Goal: Task Accomplishment & Management: Complete application form

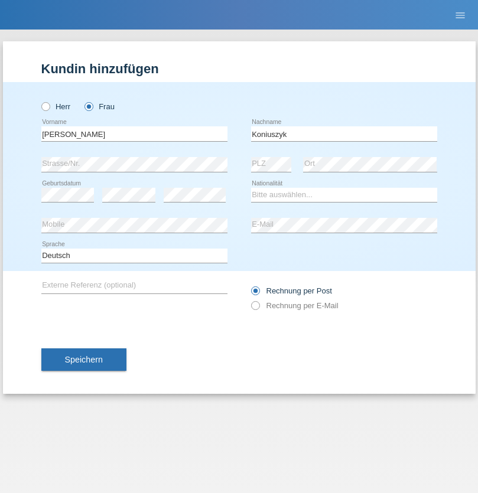
type input "Koniuszyk"
select select "AR"
select select "C"
select select "16"
select select "02"
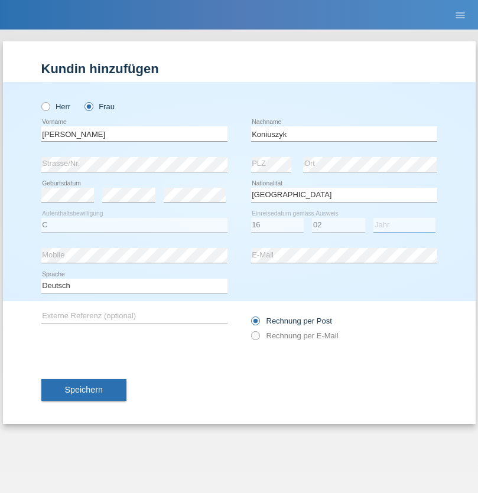
select select "2005"
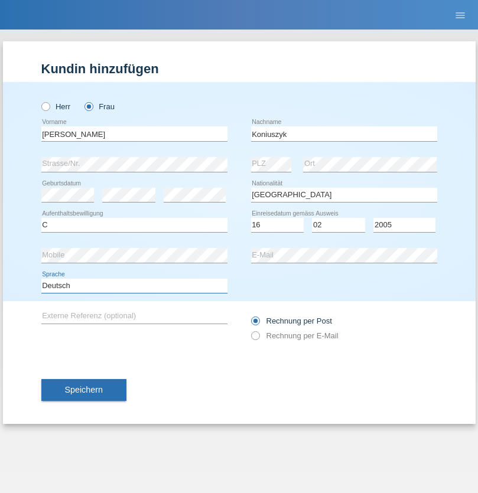
select select "en"
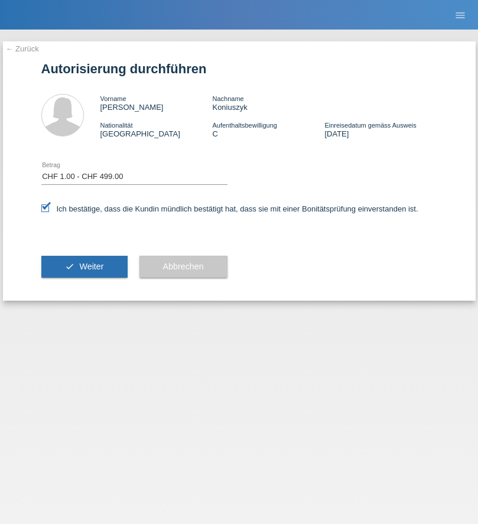
select select "1"
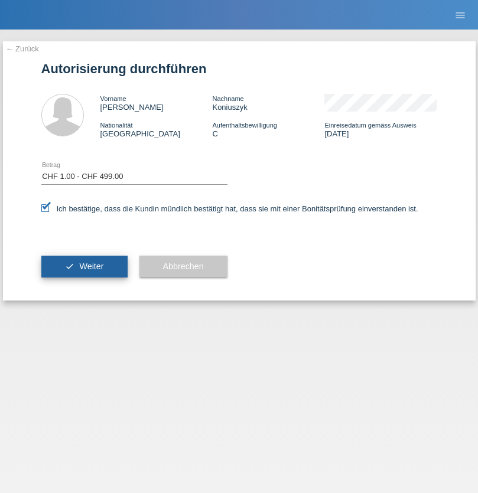
click at [84, 266] on span "Weiter" at bounding box center [91, 265] width 24 height 9
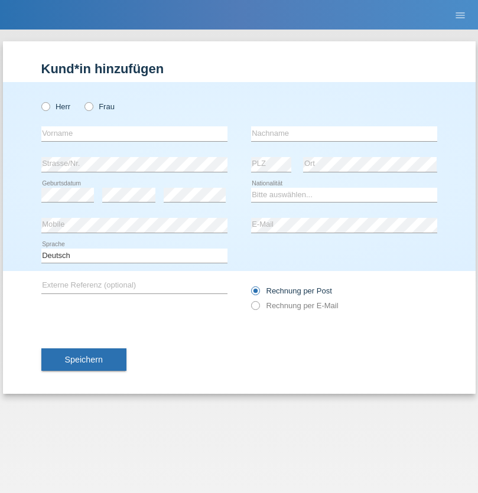
radio input "true"
click at [134, 133] on input "text" at bounding box center [134, 133] width 186 height 15
type input "Varga"
click at [344, 133] on input "text" at bounding box center [344, 133] width 186 height 15
type input "Florin"
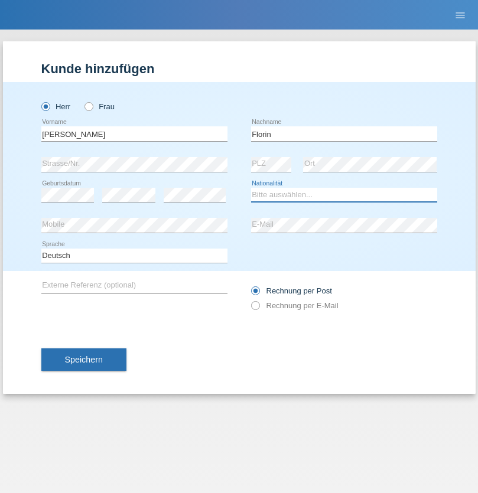
select select "RO"
select select "C"
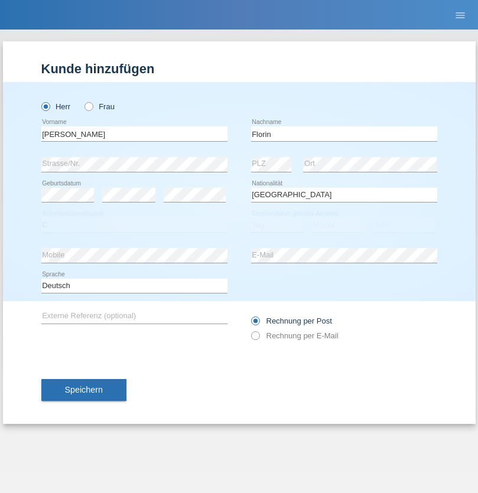
select select "29"
select select "02"
select select "2021"
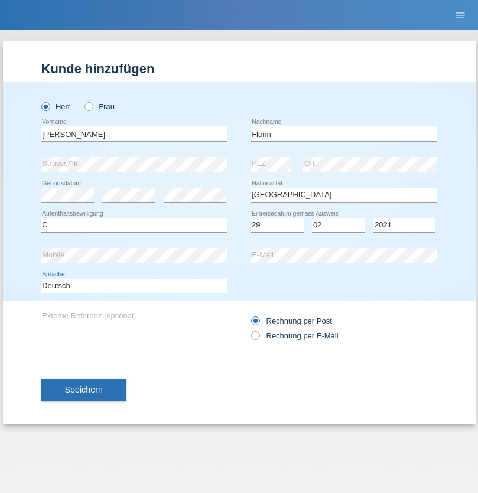
select select "en"
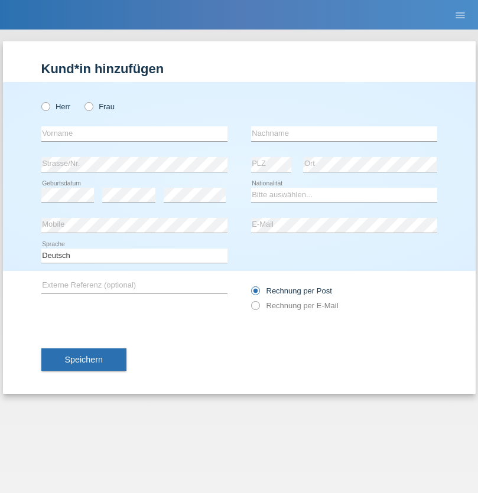
radio input "true"
click at [134, 133] on input "text" at bounding box center [134, 133] width 186 height 15
type input "Ruth"
click at [344, 133] on input "text" at bounding box center [344, 133] width 186 height 15
type input "Krebs"
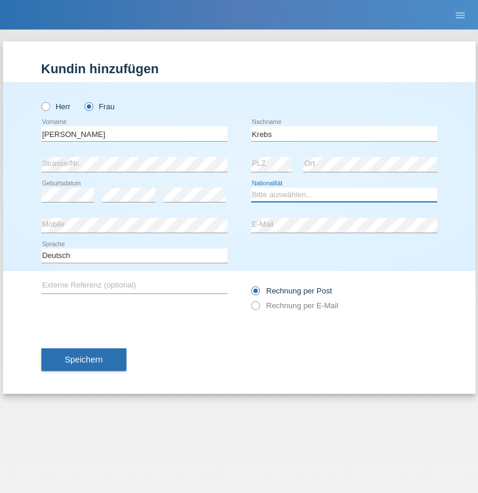
select select "CH"
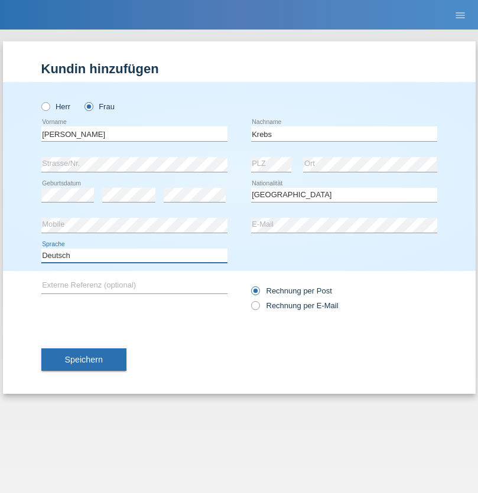
select select "en"
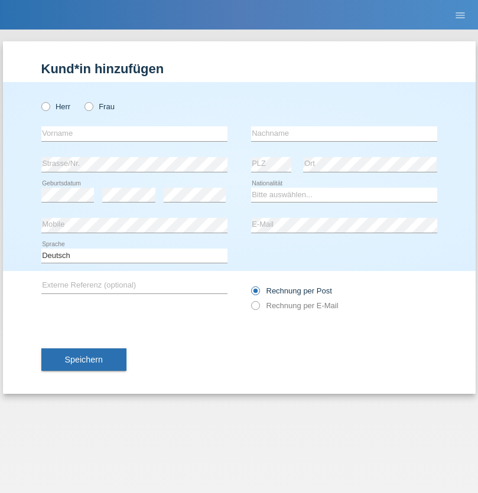
radio input "true"
click at [134, 133] on input "text" at bounding box center [134, 133] width 186 height 15
type input "Qovanaj"
click at [344, 133] on input "text" at bounding box center [344, 133] width 186 height 15
type input "Shaban"
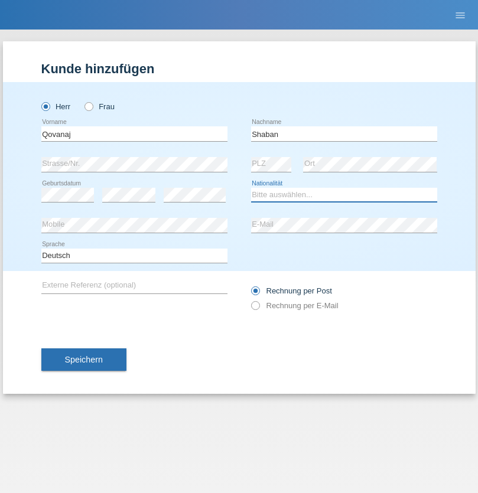
select select "CH"
radio input "true"
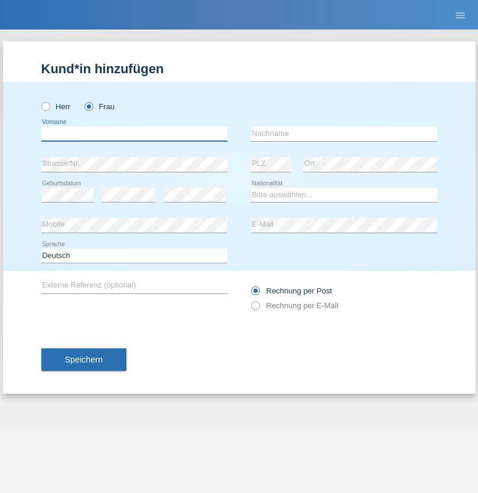
click at [134, 133] on input "text" at bounding box center [134, 133] width 186 height 15
type input "[PERSON_NAME]"
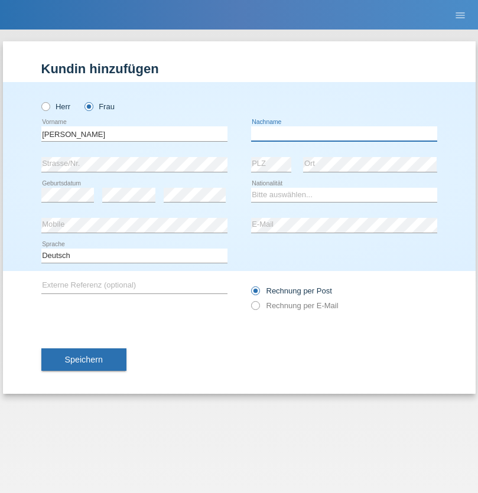
click at [344, 133] on input "text" at bounding box center [344, 133] width 186 height 15
type input "Leventic"
select select "HR"
select select "C"
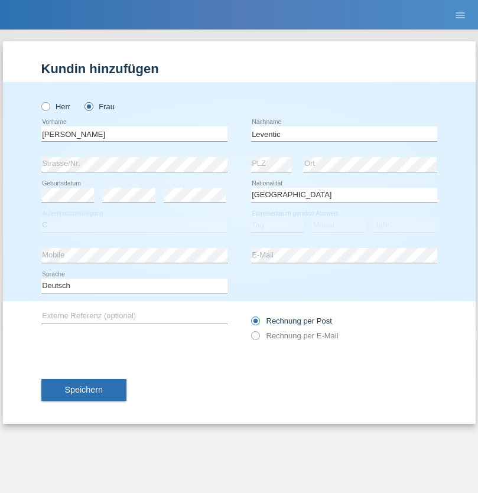
select select "21"
select select "01"
select select "2021"
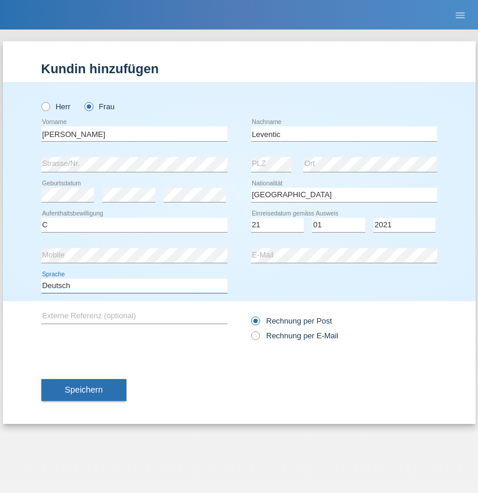
select select "en"
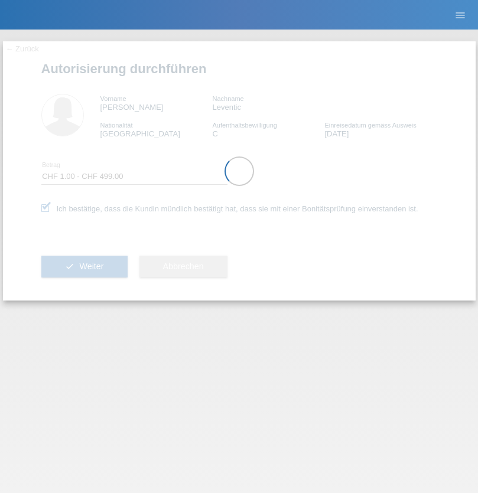
select select "1"
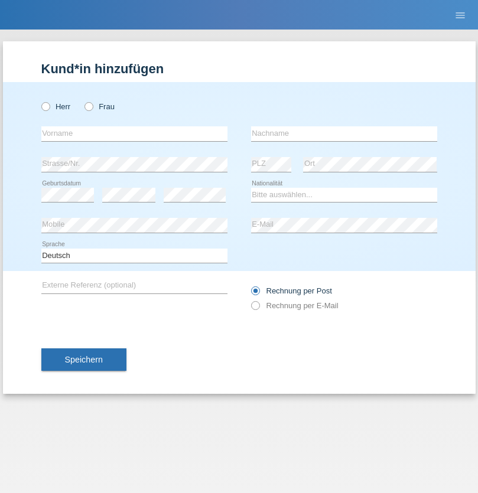
radio input "true"
click at [134, 133] on input "text" at bounding box center [134, 133] width 186 height 15
type input "Marco"
click at [344, 133] on input "text" at bounding box center [344, 133] width 186 height 15
type input "Weinlein"
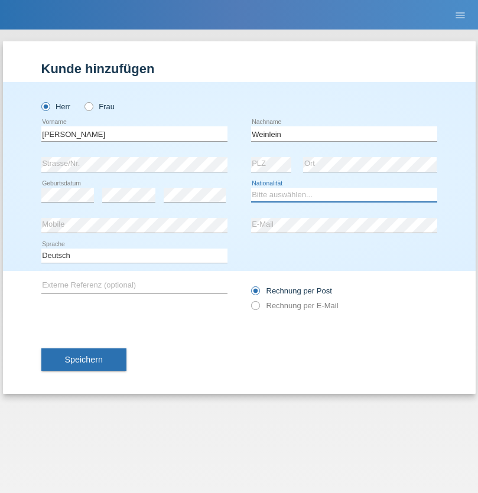
select select "CH"
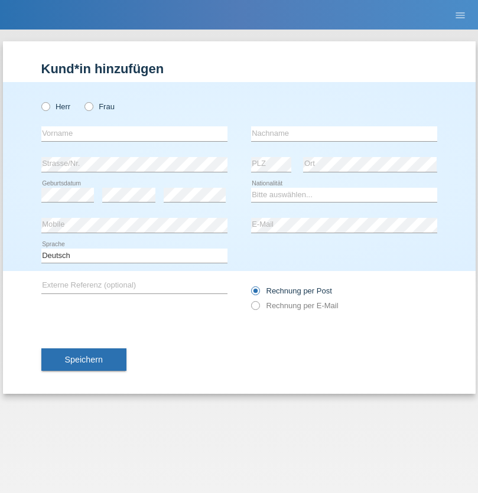
radio input "true"
click at [134, 133] on input "text" at bounding box center [134, 133] width 186 height 15
type input "Jashari lmeri"
click at [344, 133] on input "text" at bounding box center [344, 133] width 186 height 15
type input "Rabije"
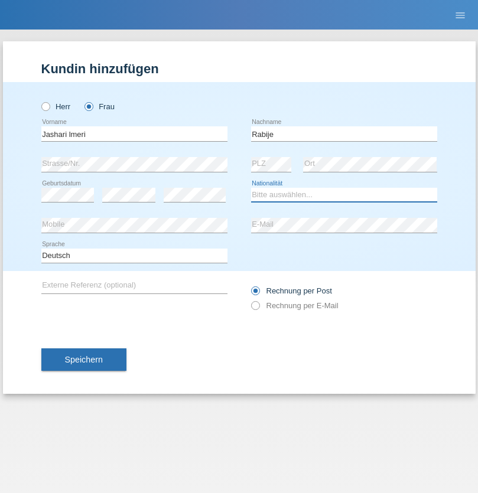
select select "CH"
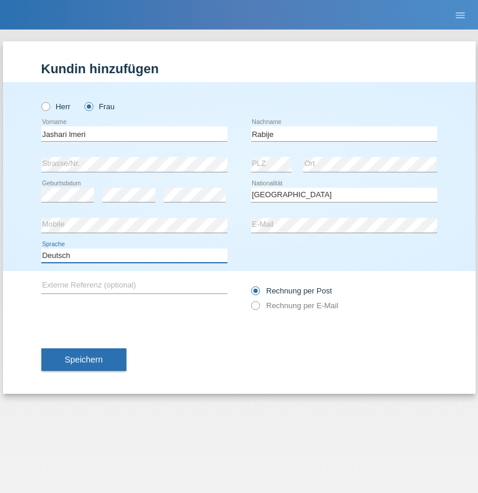
select select "en"
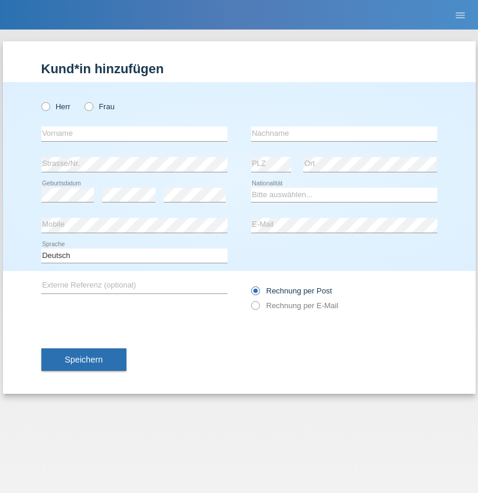
radio input "true"
click at [134, 133] on input "text" at bounding box center [134, 133] width 186 height 15
type input "firat"
click at [344, 133] on input "text" at bounding box center [344, 133] width 186 height 15
type input "kara"
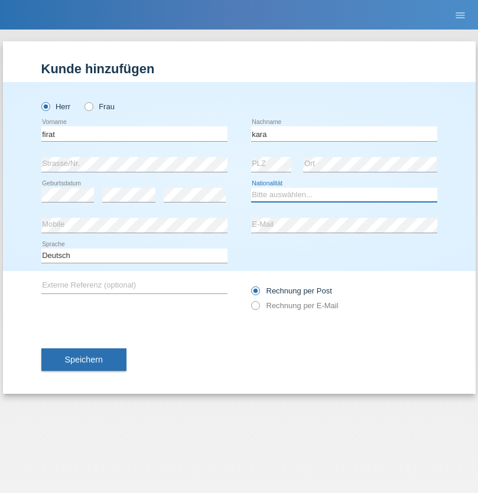
select select "CH"
radio input "true"
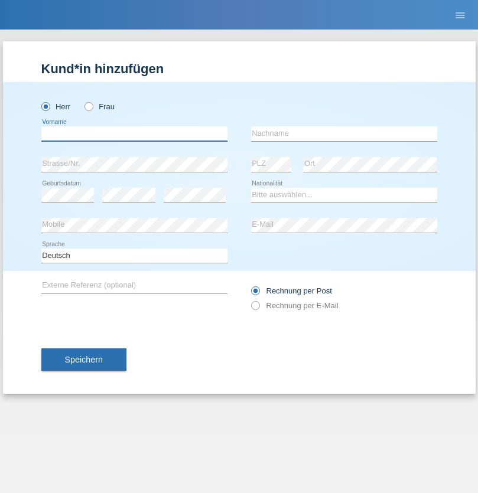
click at [134, 133] on input "text" at bounding box center [134, 133] width 186 height 15
type input "Gigov"
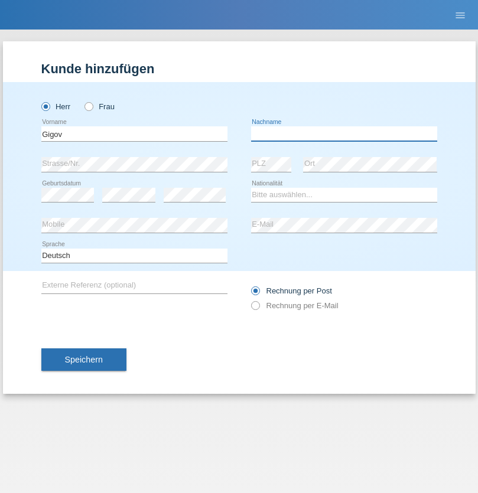
click at [344, 133] on input "text" at bounding box center [344, 133] width 186 height 15
type input "Zhan"
select select "BG"
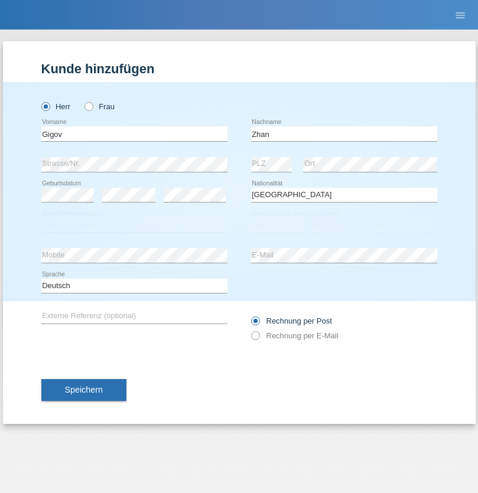
select select "C"
select select "23"
select select "10"
select select "2021"
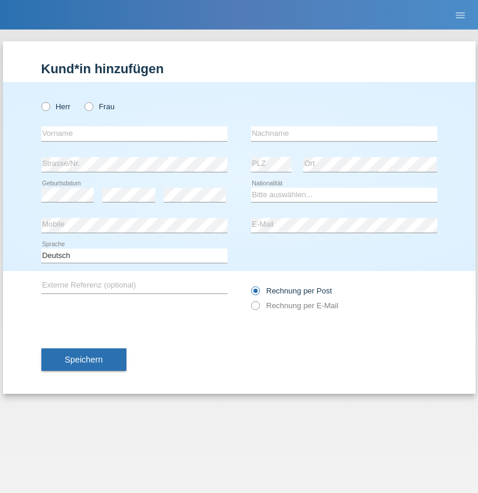
radio input "true"
click at [134, 133] on input "text" at bounding box center [134, 133] width 186 height 15
type input "Amand"
click at [344, 133] on input "text" at bounding box center [344, 133] width 186 height 15
type input "Pires"
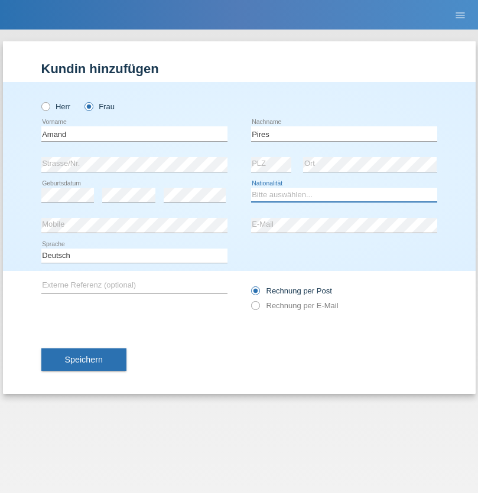
select select "CH"
radio input "true"
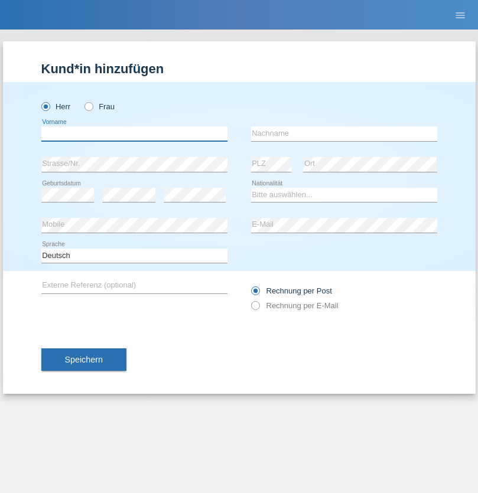
click at [134, 133] on input "text" at bounding box center [134, 133] width 186 height 15
type input "[PERSON_NAME]"
click at [344, 133] on input "text" at bounding box center [344, 133] width 186 height 15
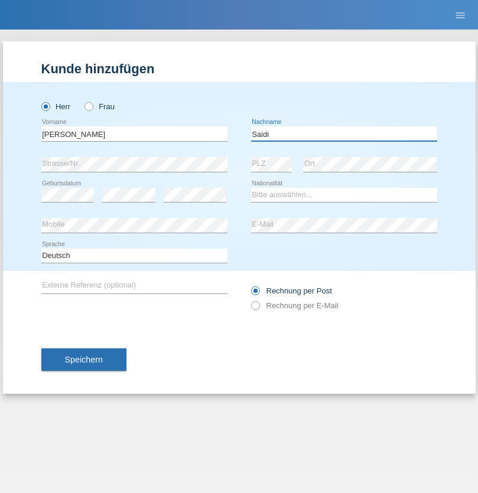
type input "Saidi"
select select "CH"
radio input "true"
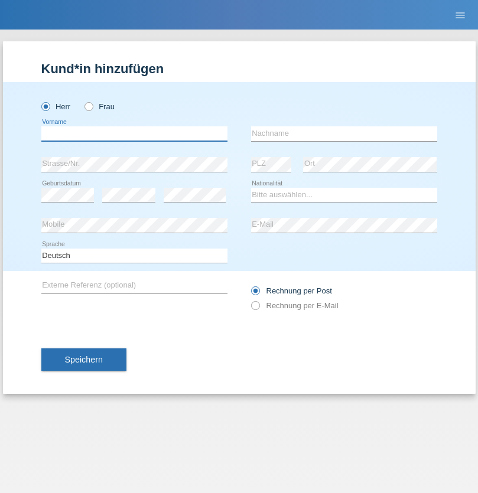
click at [134, 133] on input "text" at bounding box center [134, 133] width 186 height 15
type input "Matusa"
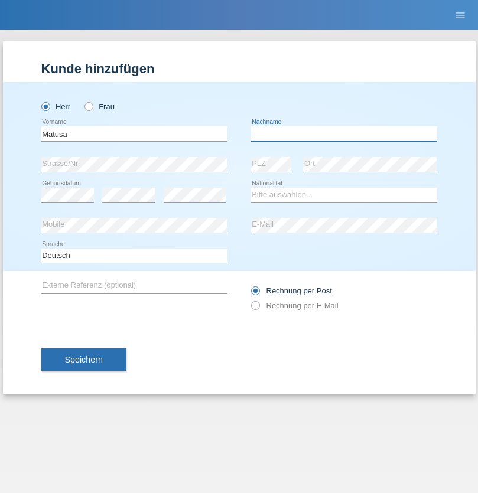
click at [344, 133] on input "text" at bounding box center [344, 133] width 186 height 15
type input "[PERSON_NAME]"
select select "OM"
select select "C"
select select "01"
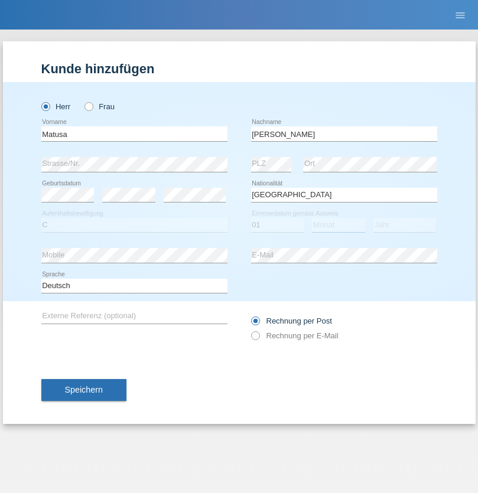
select select "06"
select select "2016"
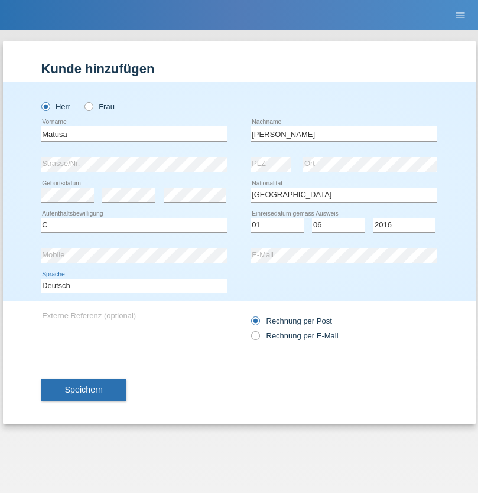
select select "en"
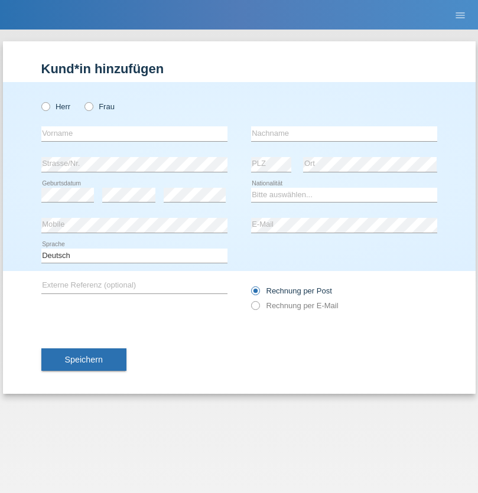
radio input "true"
click at [134, 133] on input "text" at bounding box center [134, 133] width 186 height 15
type input "[PERSON_NAME]"
click at [344, 133] on input "text" at bounding box center [344, 133] width 186 height 15
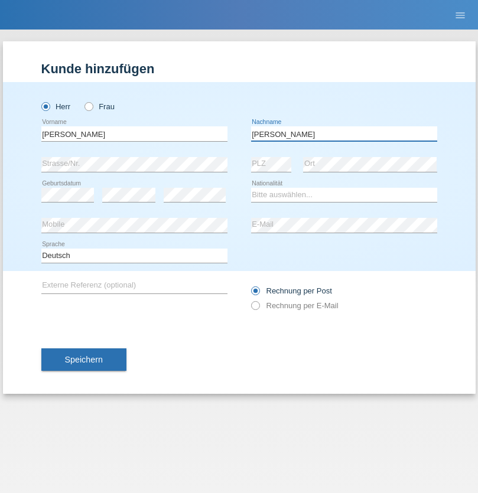
type input "Branquinho Alexander"
select select "PT"
select select "C"
select select "23"
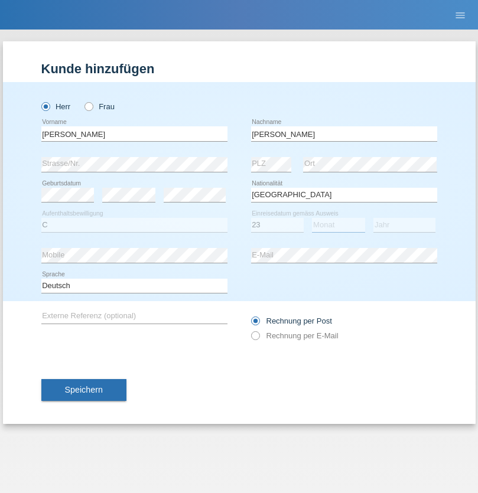
select select "08"
select select "2021"
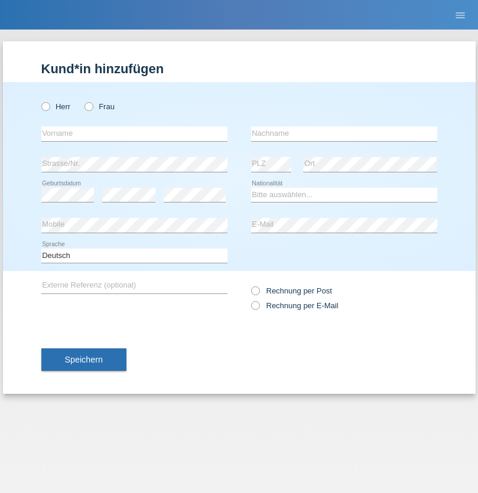
radio input "true"
click at [134, 133] on input "text" at bounding box center [134, 133] width 186 height 15
type input "Luca"
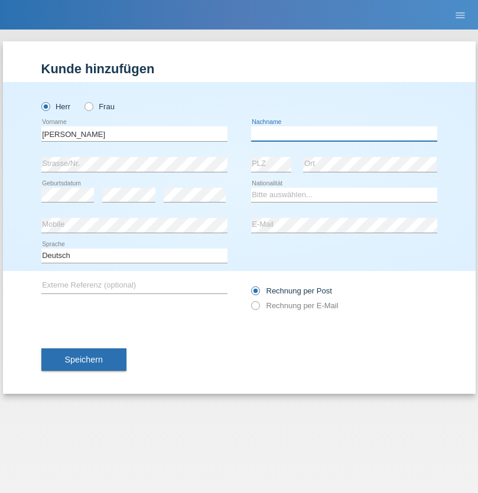
click at [344, 133] on input "text" at bounding box center [344, 133] width 186 height 15
type input "Meier"
select select "CH"
radio input "true"
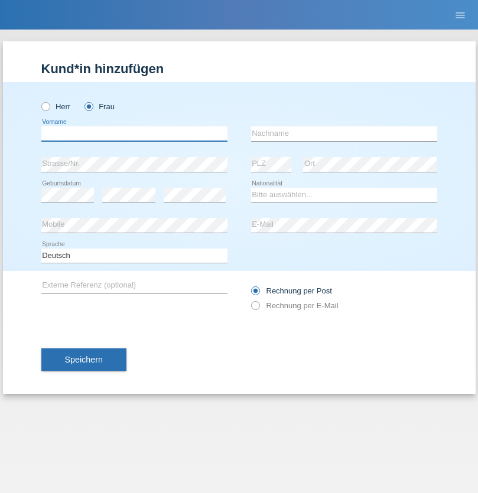
click at [134, 133] on input "text" at bounding box center [134, 133] width 186 height 15
type input "Szilvia"
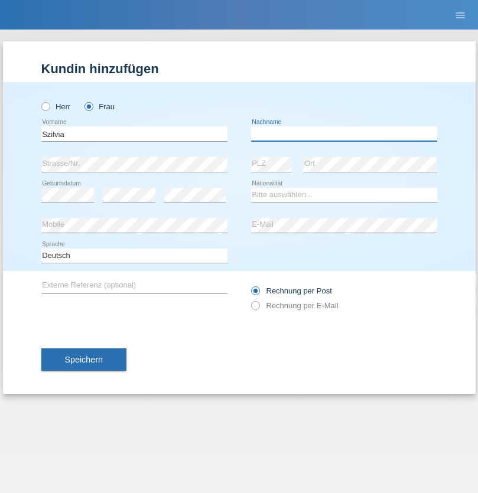
click at [344, 133] on input "text" at bounding box center [344, 133] width 186 height 15
type input "Olakh"
select select "UA"
select select "C"
select select "14"
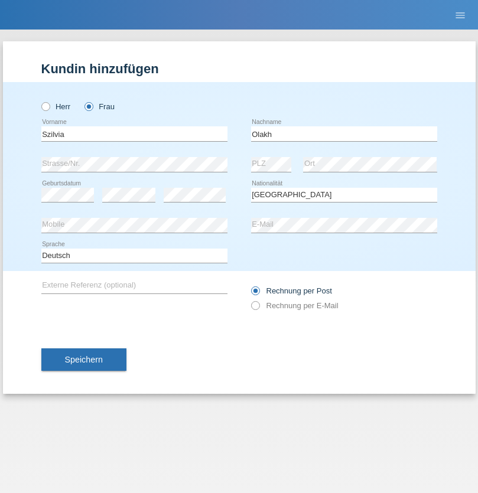
select select "09"
radio input "true"
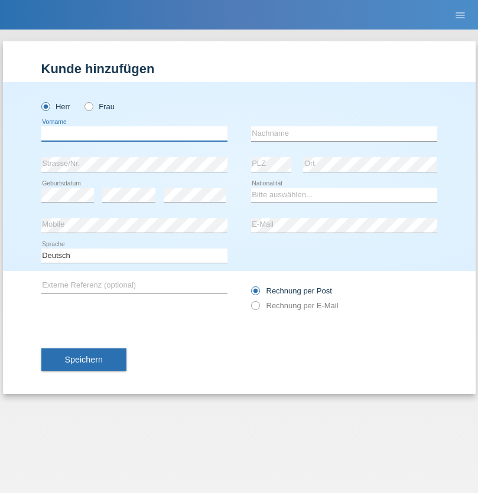
click at [134, 133] on input "text" at bounding box center [134, 133] width 186 height 15
type input "Asrit"
click at [344, 133] on input "text" at bounding box center [344, 133] width 186 height 15
type input "Kupa"
select select "MK"
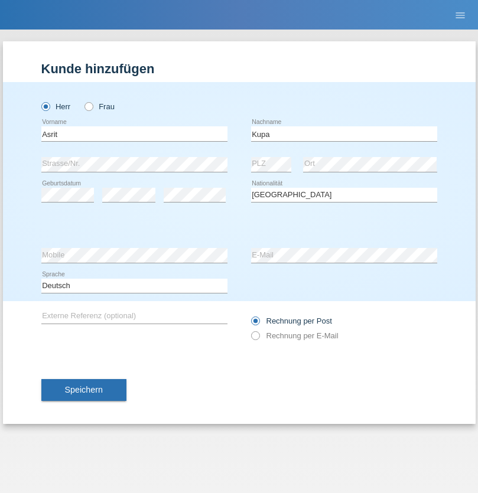
select select "C"
select select "27"
select select "05"
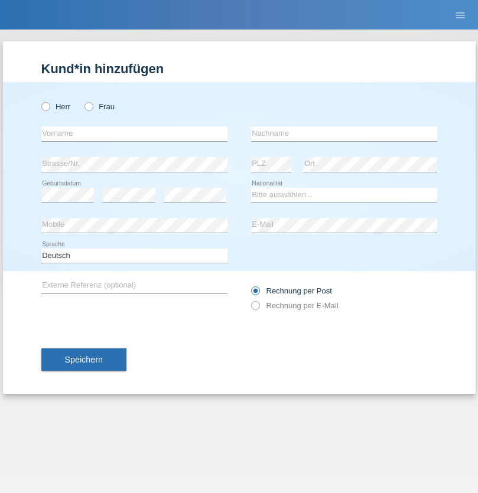
radio input "true"
click at [134, 133] on input "text" at bounding box center [134, 133] width 186 height 15
type input "Ibrahim"
click at [344, 133] on input "text" at bounding box center [344, 133] width 186 height 15
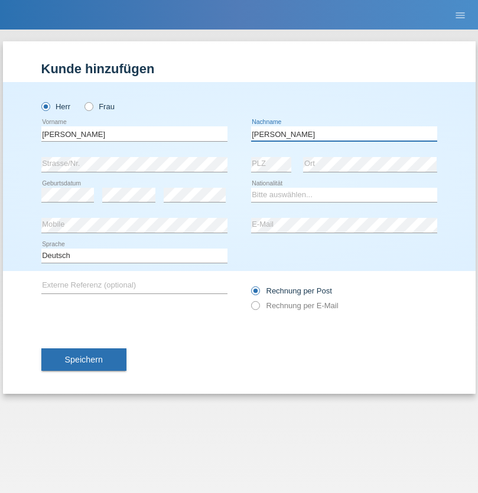
type input "Abbas"
select select "SY"
select select "C"
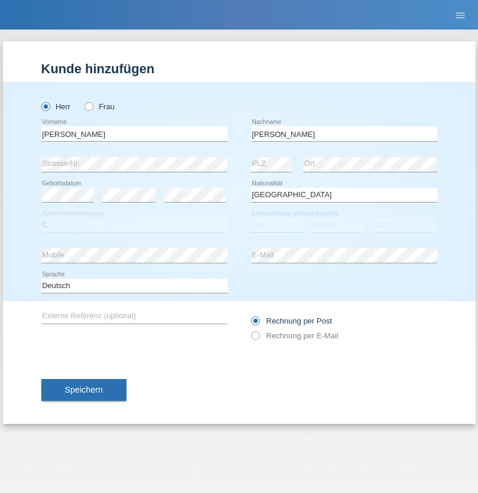
select select "14"
select select "09"
select select "2021"
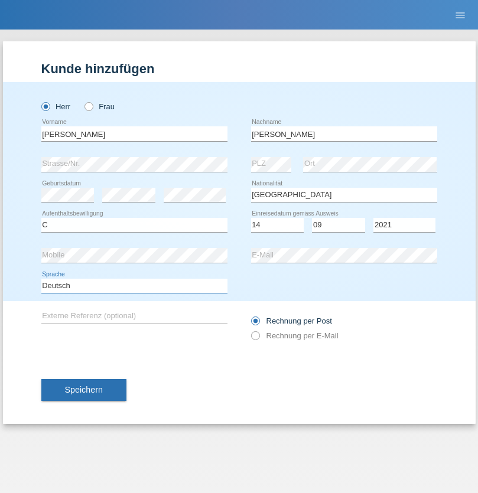
select select "en"
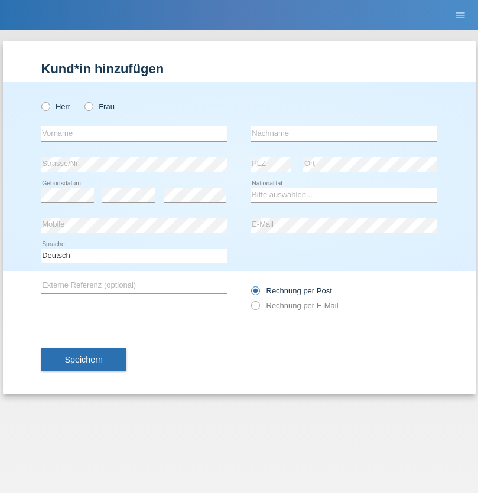
radio input "true"
select select "CH"
radio input "true"
click at [134, 133] on input "text" at bounding box center [134, 133] width 186 height 15
type input "[PERSON_NAME]"
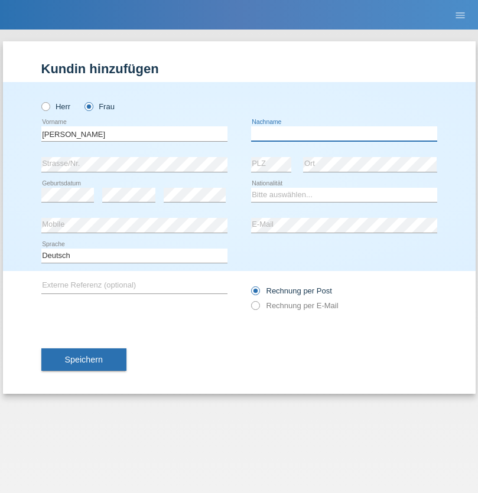
click at [344, 133] on input "text" at bounding box center [344, 133] width 186 height 15
type input "Bacic"
select select "CH"
